Goal: Task Accomplishment & Management: Manage account settings

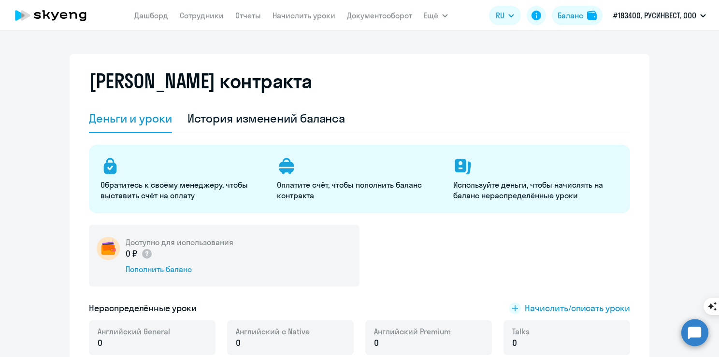
select select "english_adult_not_native_speaker"
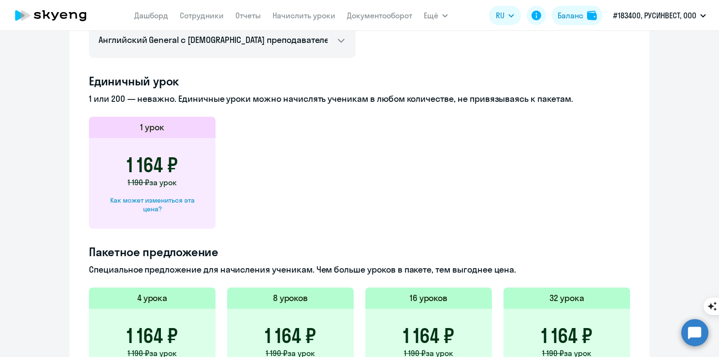
scroll to position [483, 0]
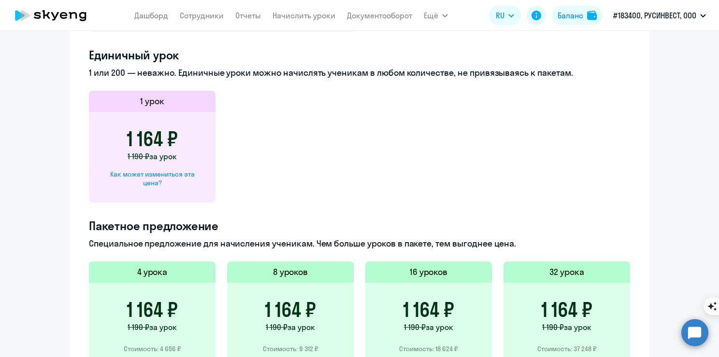
click at [60, 245] on ng-component "[PERSON_NAME] контракта [PERSON_NAME] и уроки История изменений баланса Обратит…" at bounding box center [359, 47] width 719 height 953
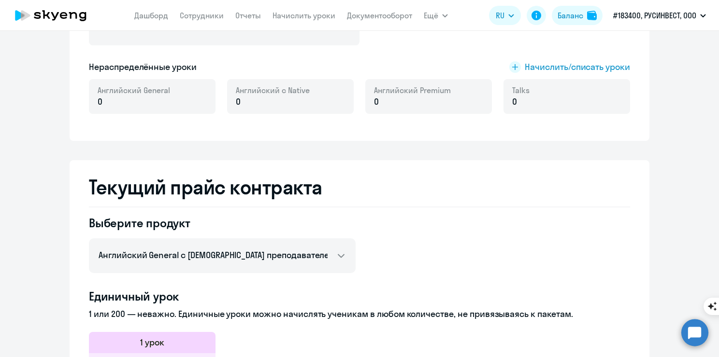
scroll to position [0, 0]
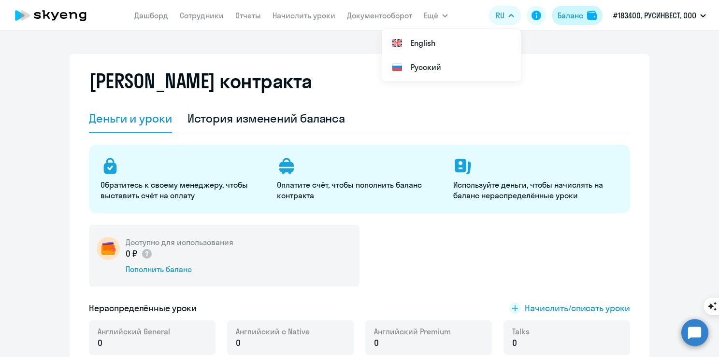
click at [571, 16] on div "Баланс" at bounding box center [570, 16] width 26 height 12
click at [575, 23] on button "Баланс" at bounding box center [576, 15] width 51 height 19
click at [576, 22] on button "Баланс" at bounding box center [576, 15] width 51 height 19
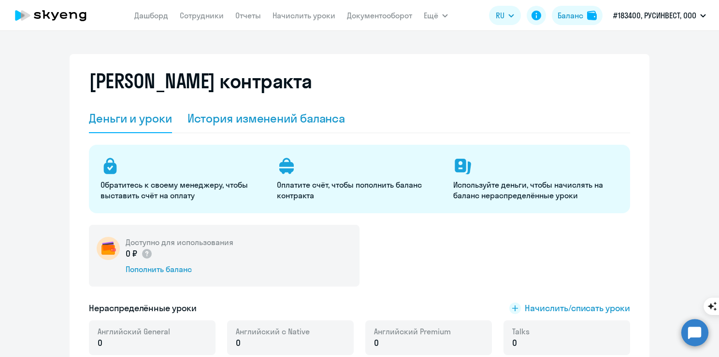
click at [253, 127] on div "История изменений баланса" at bounding box center [266, 118] width 158 height 29
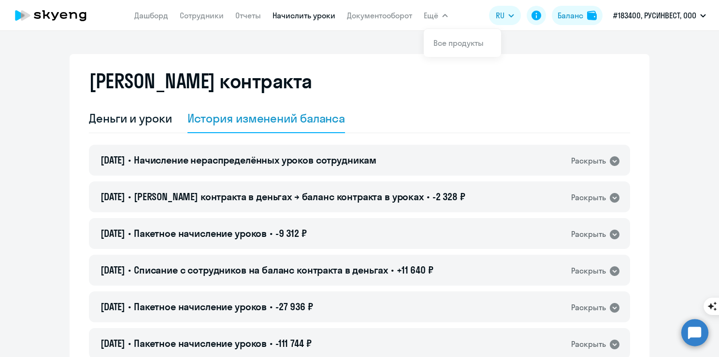
click at [329, 15] on link "Начислить уроки" at bounding box center [303, 16] width 63 height 10
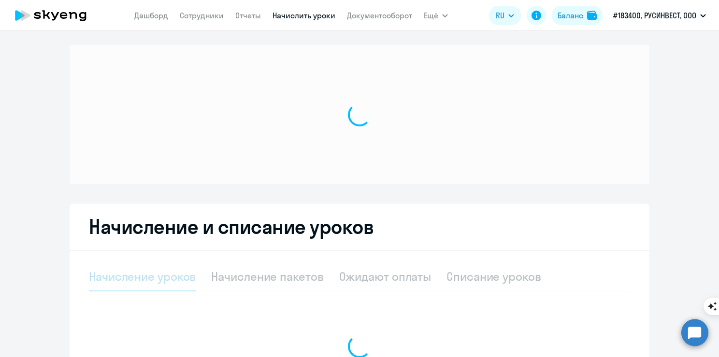
select select "10"
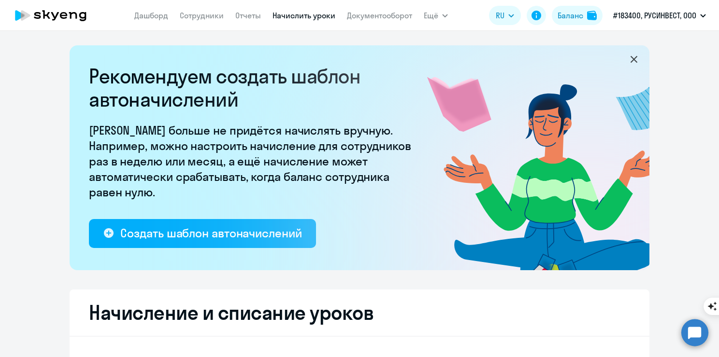
select select "10"
